Goal: Information Seeking & Learning: Learn about a topic

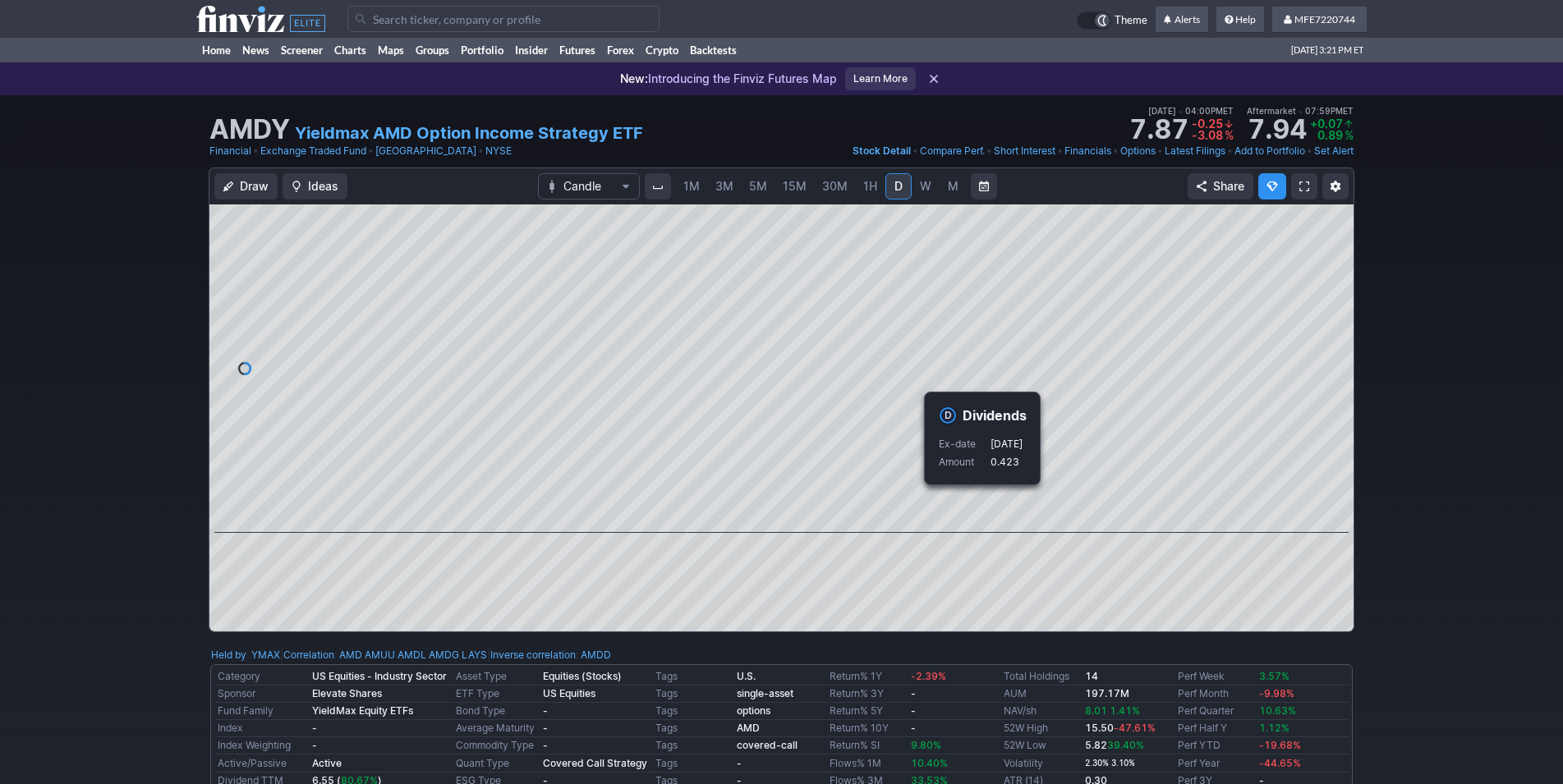
click at [1405, 469] on div "Draw Ideas Candle 1M 3M 5M 15M 30M 1H D W M Share" at bounding box center [782, 406] width 1563 height 478
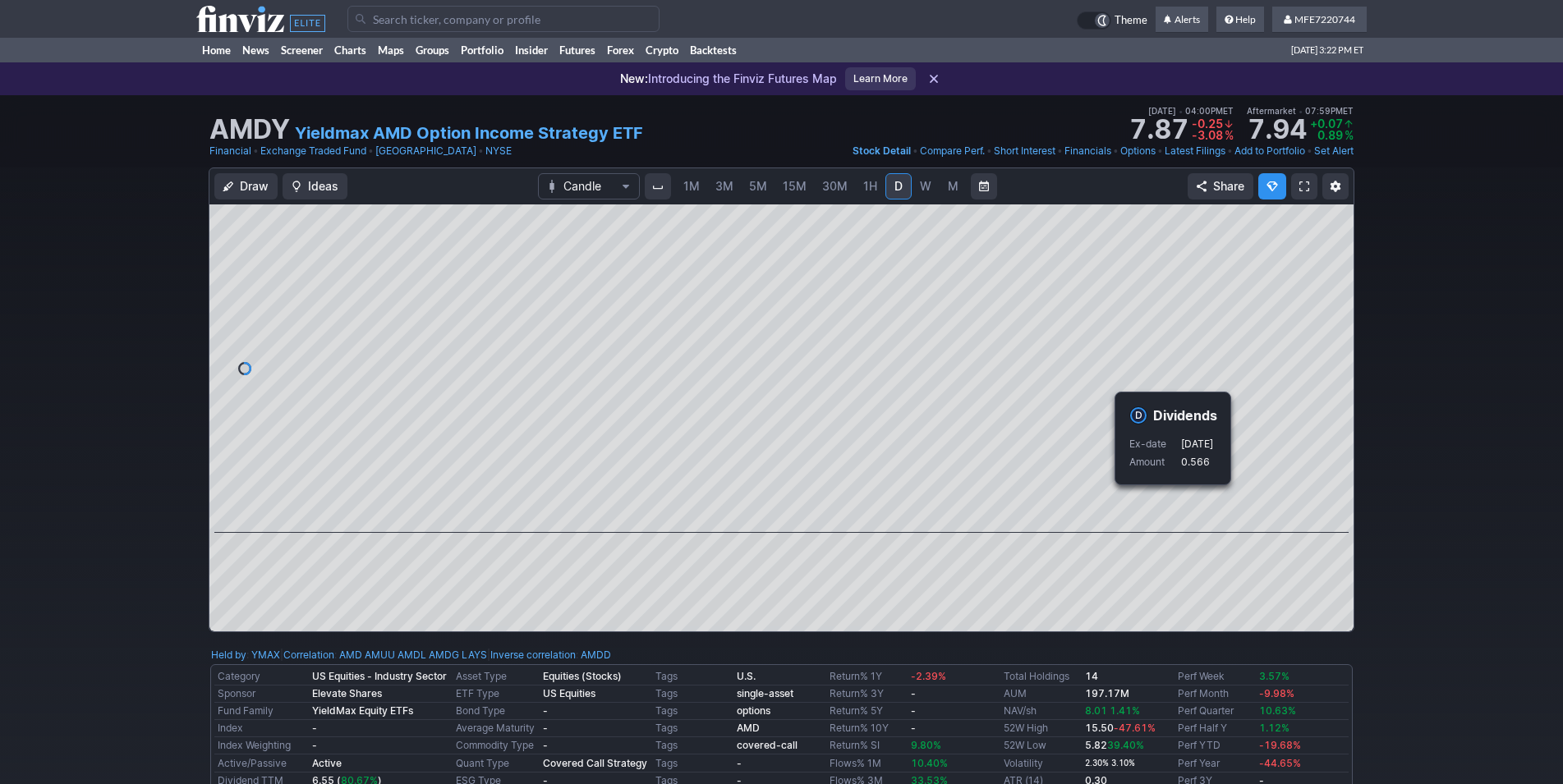
click at [1402, 497] on div "Draw Ideas Candle 1M 3M 5M 15M 30M 1H D W M Share" at bounding box center [782, 406] width 1563 height 478
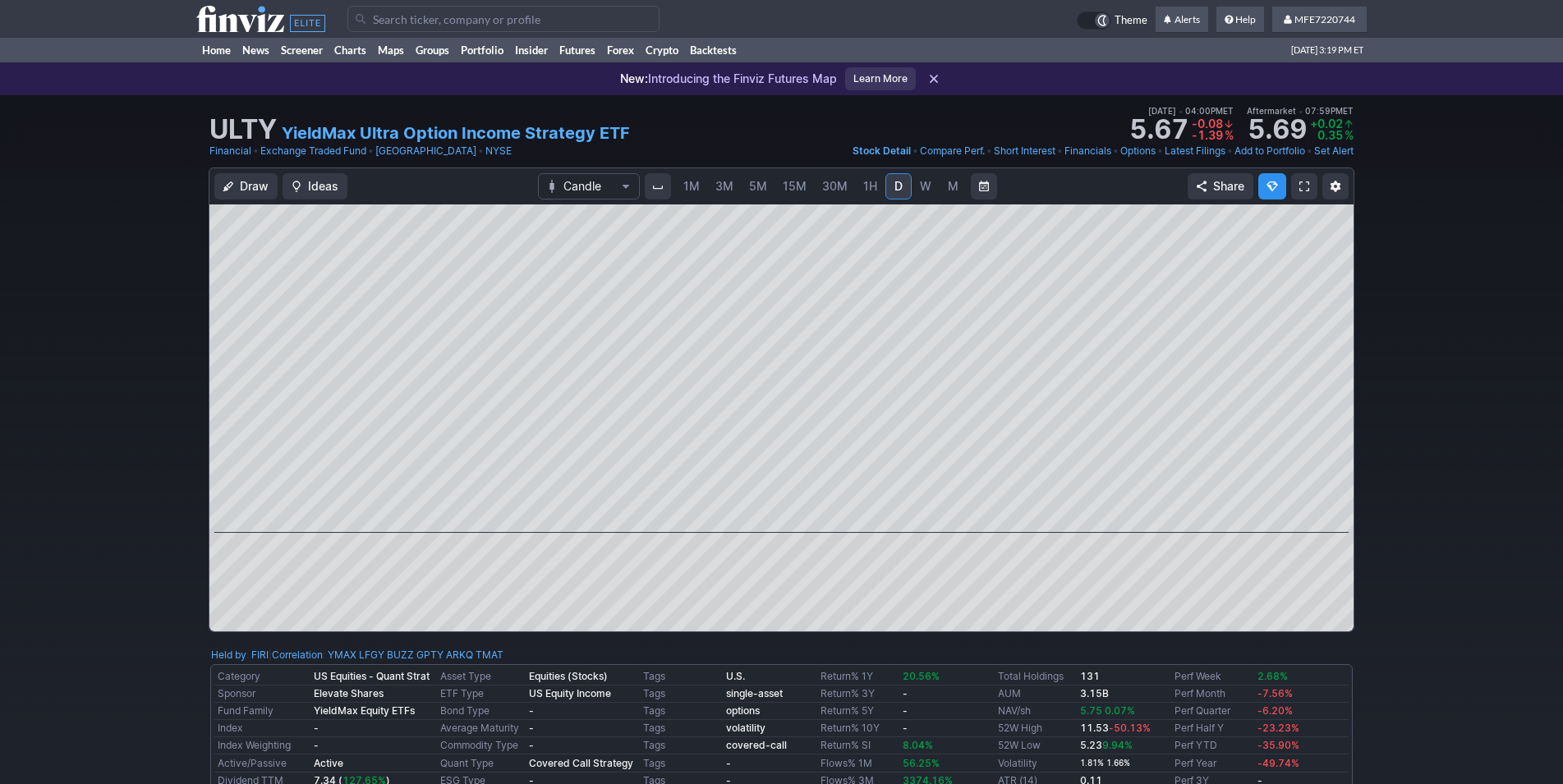
click at [453, 19] on input "Search" at bounding box center [503, 19] width 312 height 26
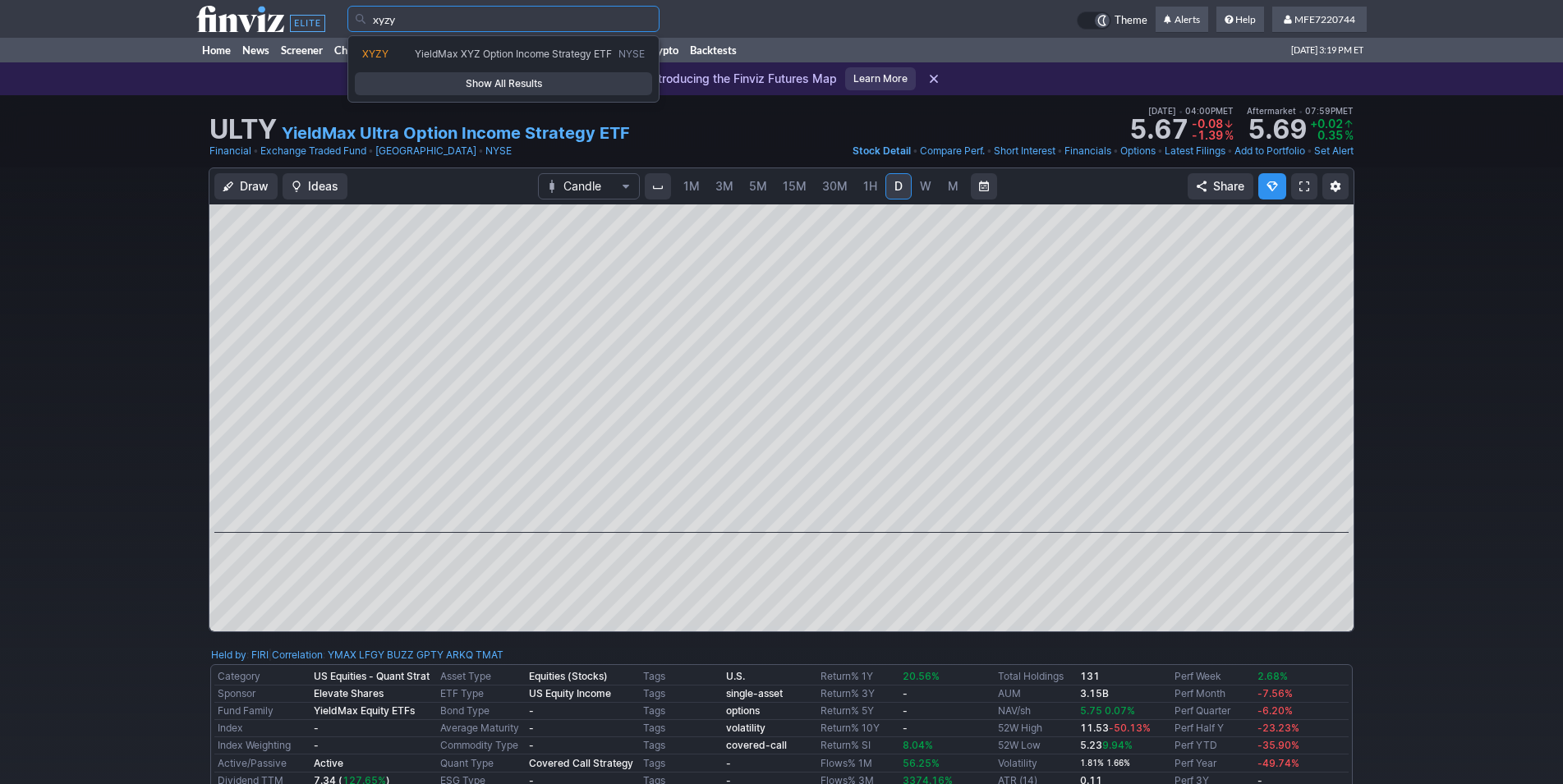
type input "xyzy"
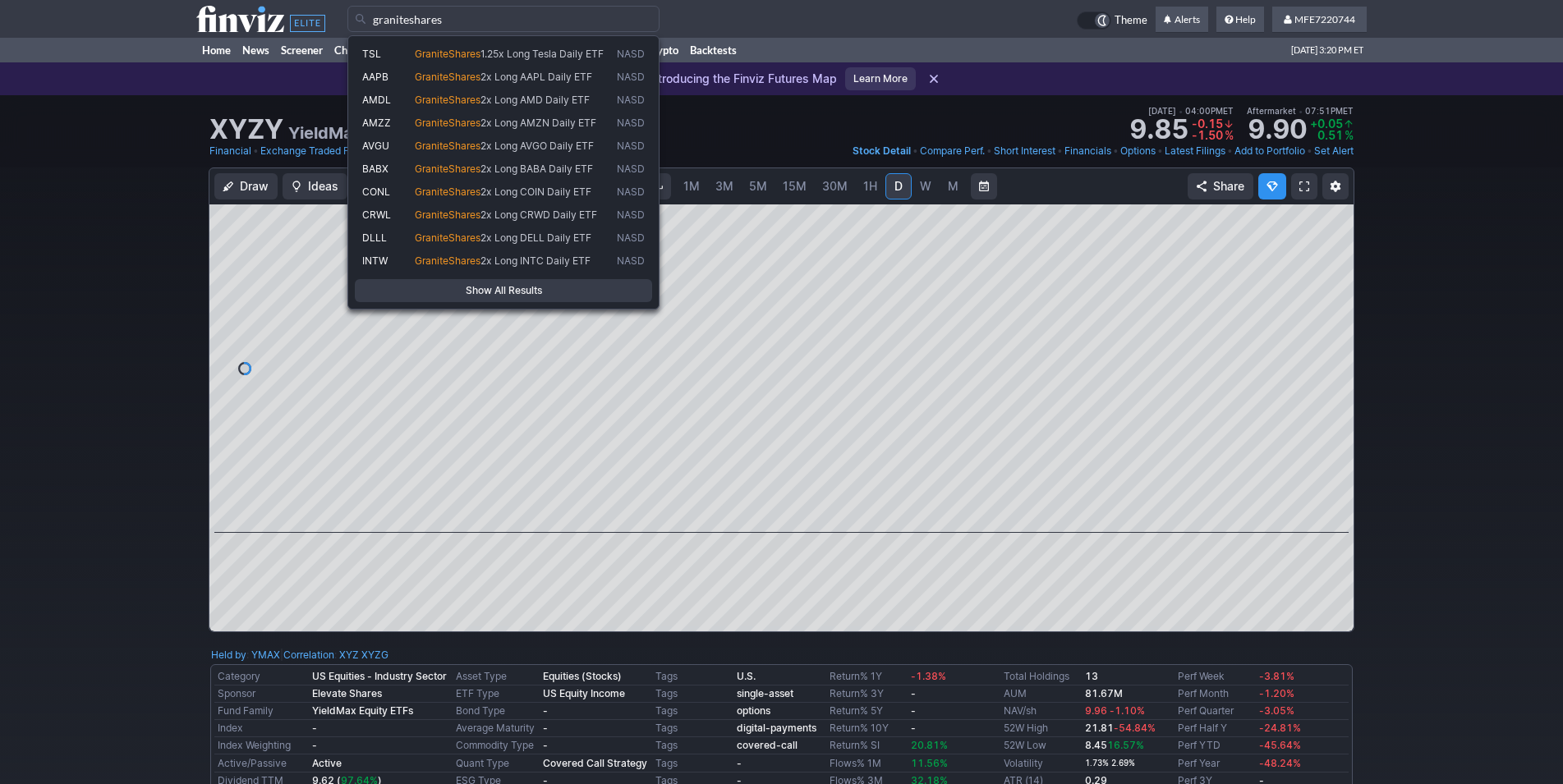
type input "graniteshares"
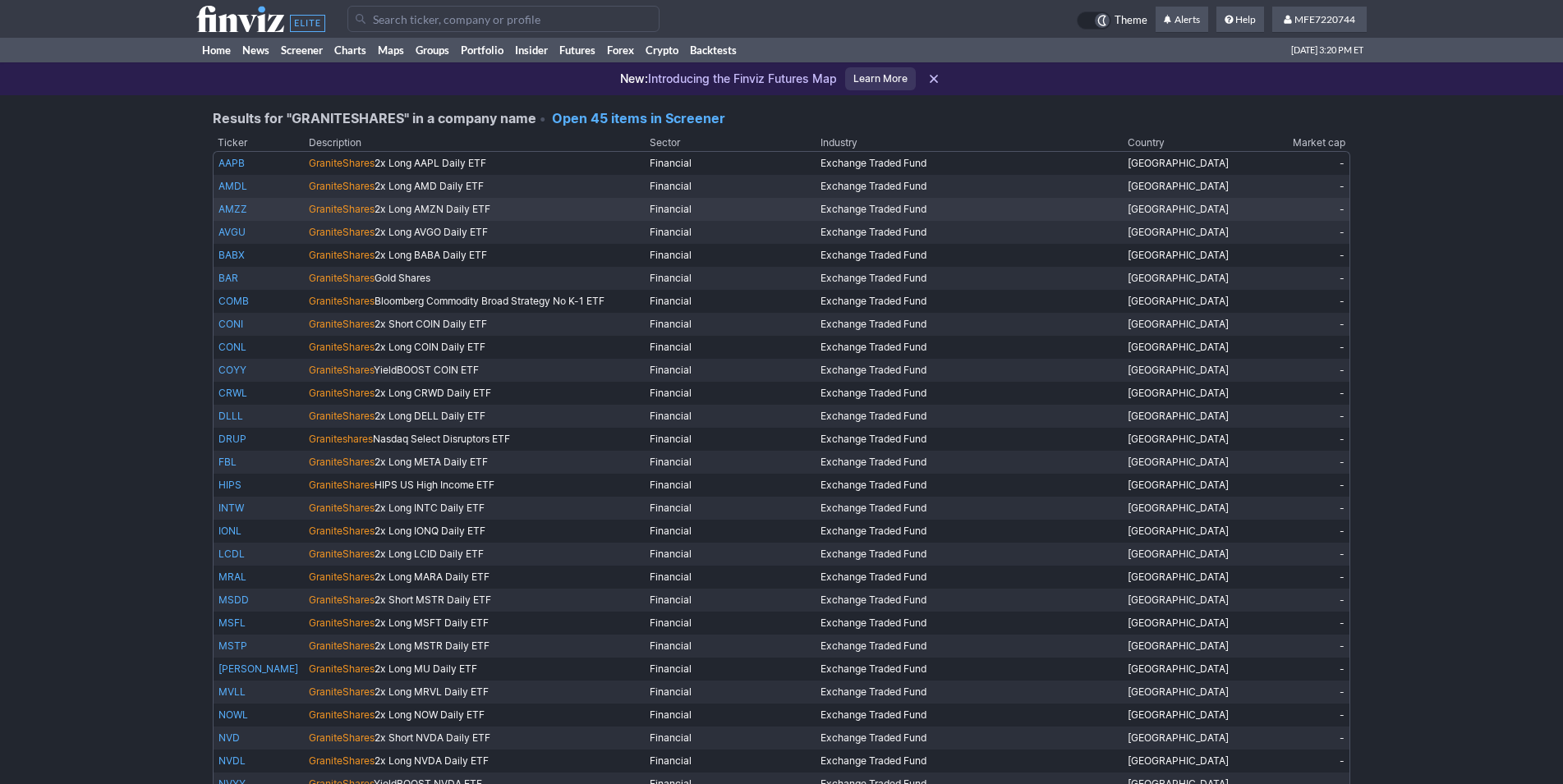
click at [315, 207] on span "GraniteShares" at bounding box center [342, 209] width 66 height 13
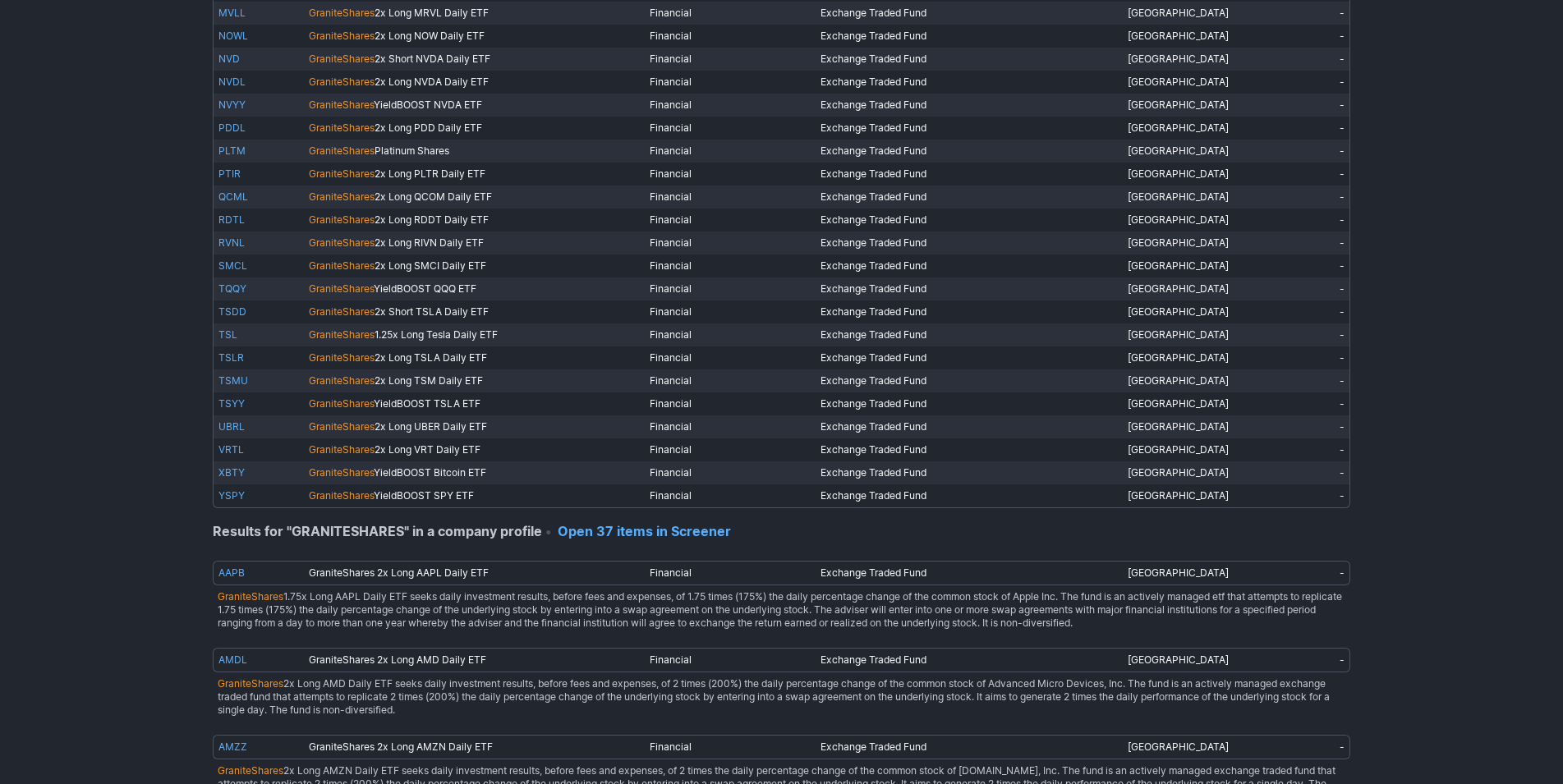
scroll to position [587, 0]
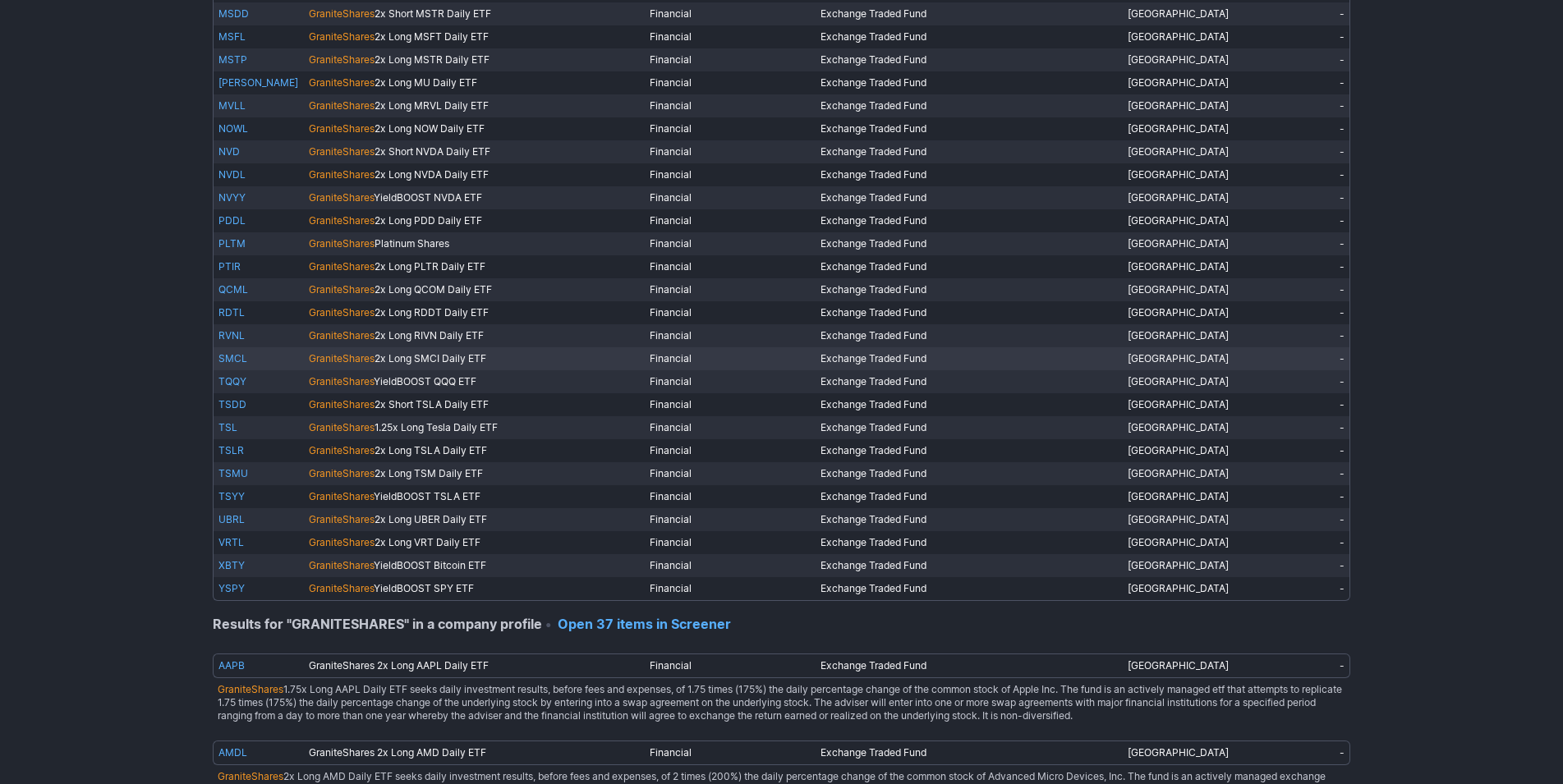
click at [335, 356] on span "GraniteShares" at bounding box center [342, 358] width 66 height 13
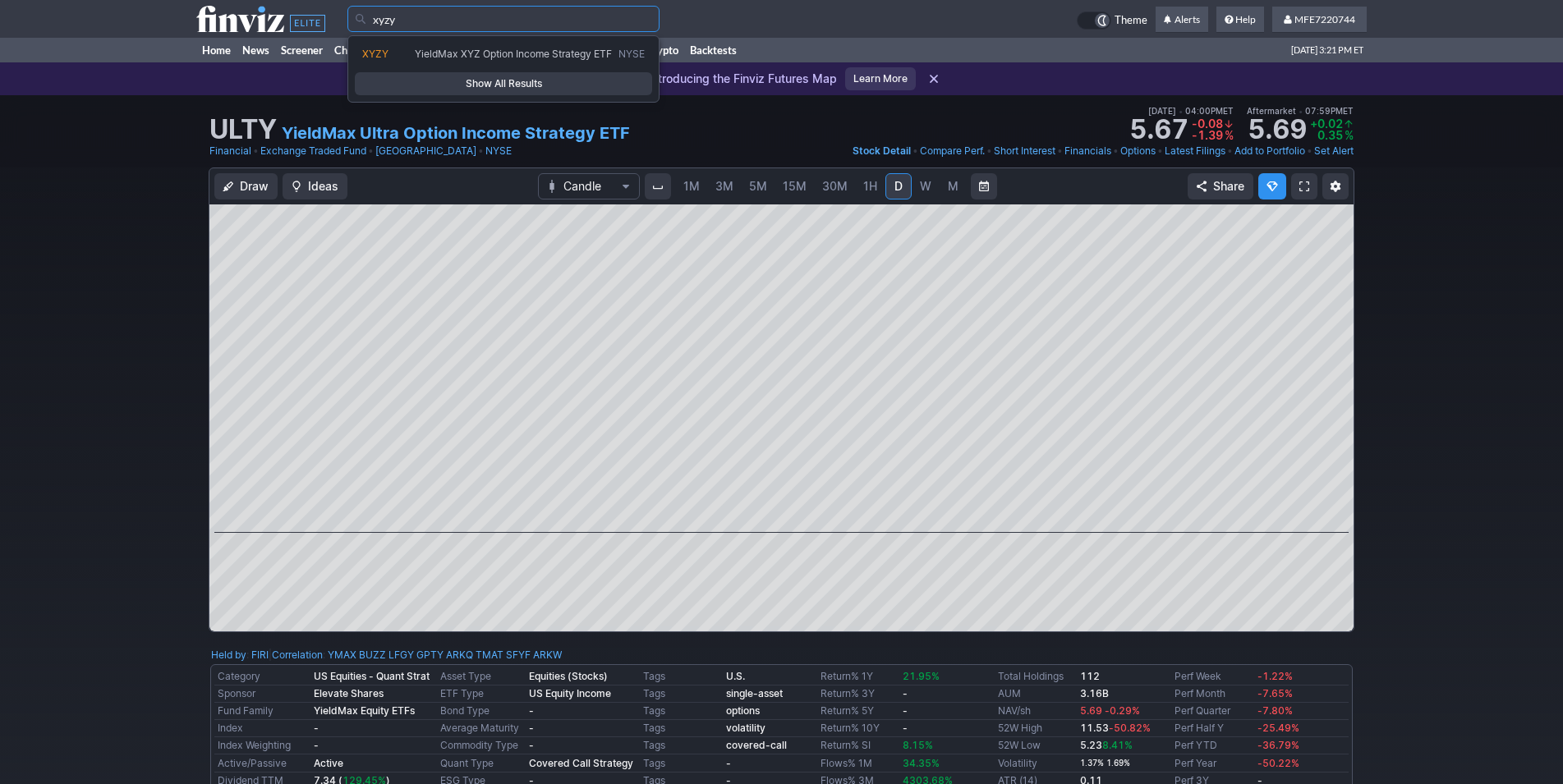
type input "xyzy"
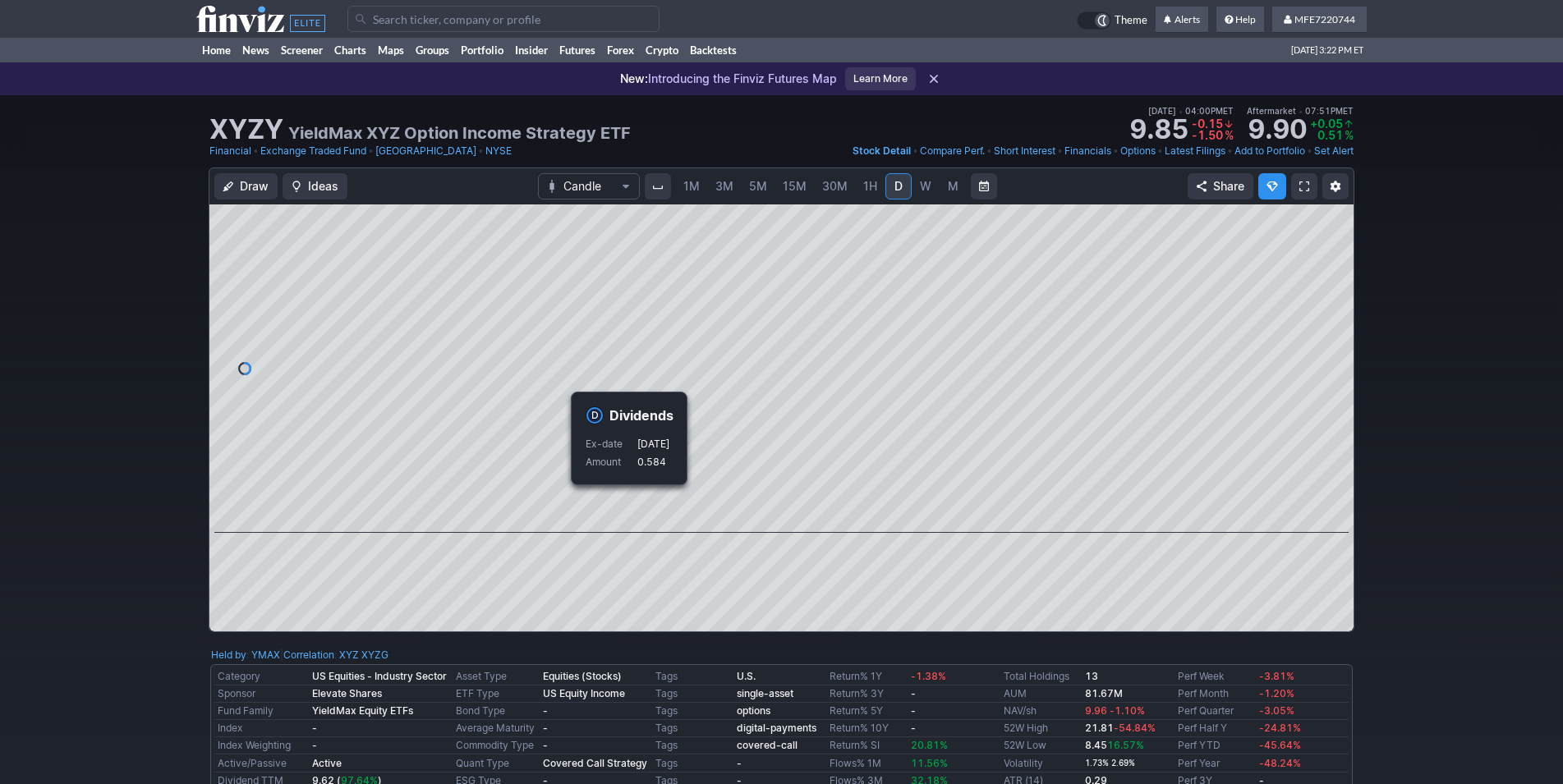
click at [1450, 482] on div "Draw Ideas Candle 1M 3M 5M 15M 30M 1H D W M Share" at bounding box center [782, 406] width 1563 height 478
